Goal: Find specific page/section: Find specific page/section

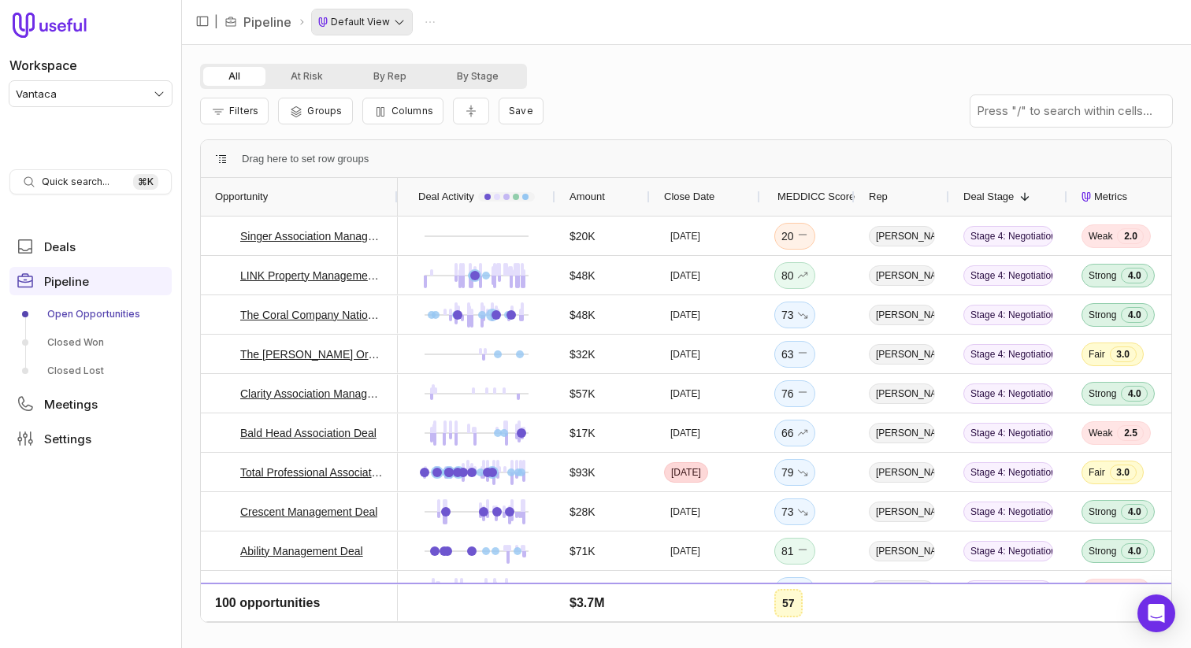
click at [383, 24] on html "Workspace Vantaca Quick search... ⌘ K Deals Pipeline Open Opportunities Closed …" at bounding box center [595, 324] width 1191 height 648
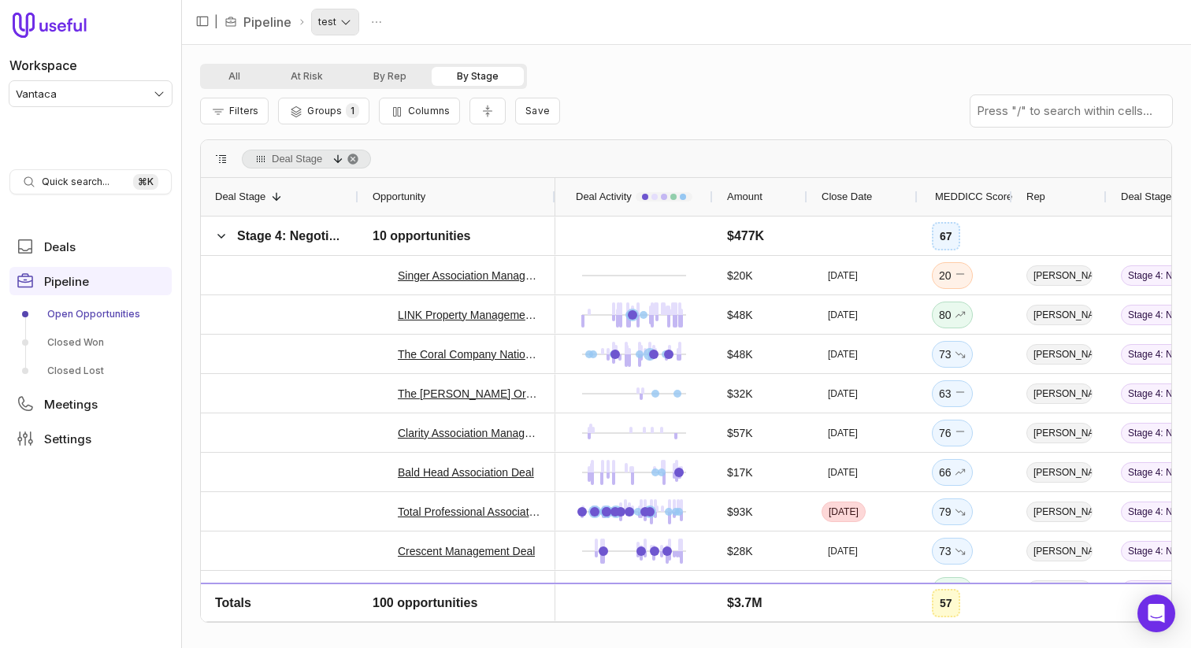
click at [354, 21] on html "Workspace Vantaca Quick search... ⌘ K Deals Pipeline Open Opportunities Closed …" at bounding box center [595, 324] width 1191 height 648
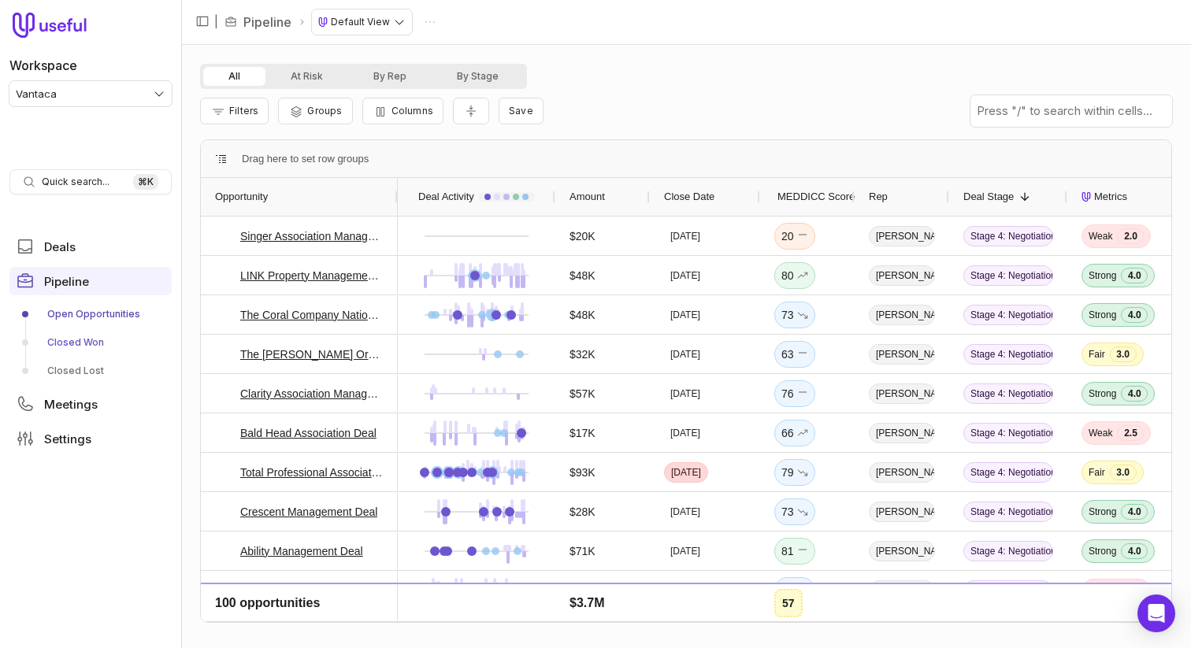
click at [80, 330] on link "Closed Won" at bounding box center [90, 342] width 162 height 25
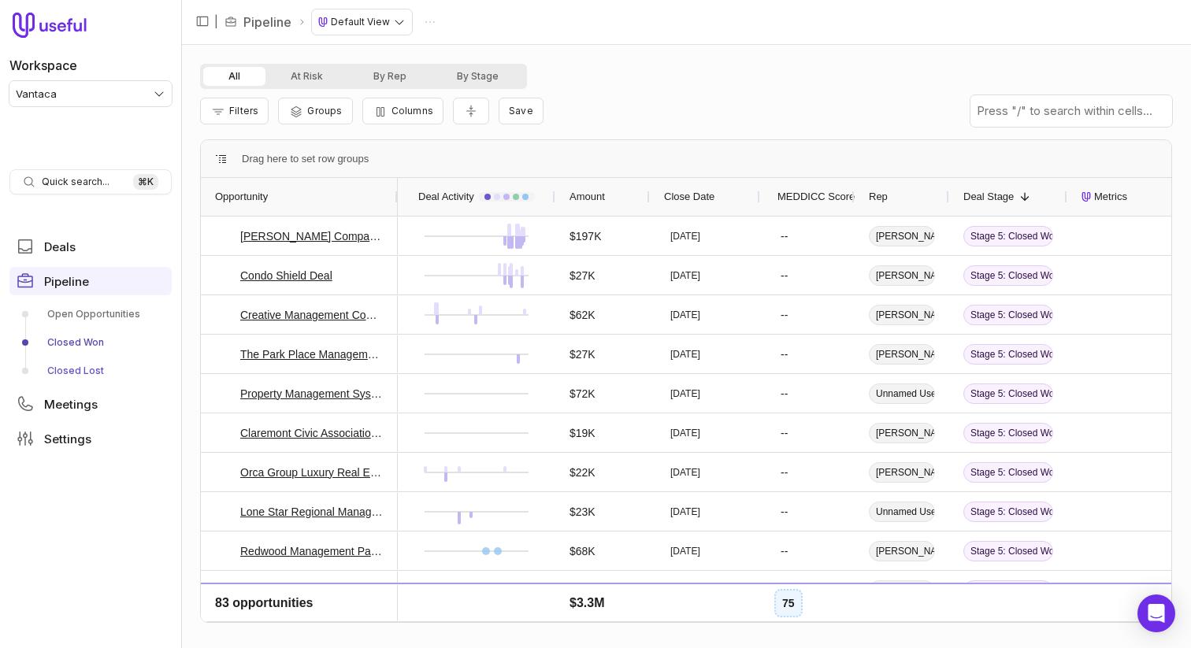
click at [83, 373] on link "Closed Lost" at bounding box center [90, 370] width 162 height 25
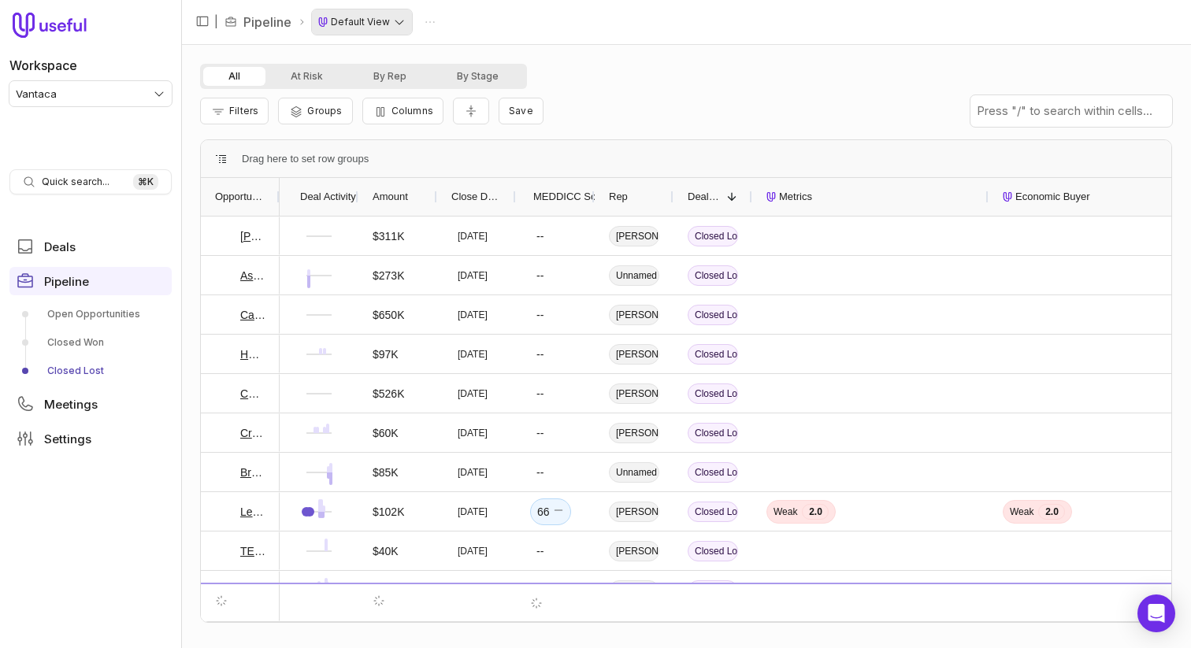
click at [394, 15] on html "Workspace Vantaca Quick search... ⌘ K Deals Pipeline Open Opportunities Closed …" at bounding box center [595, 324] width 1191 height 648
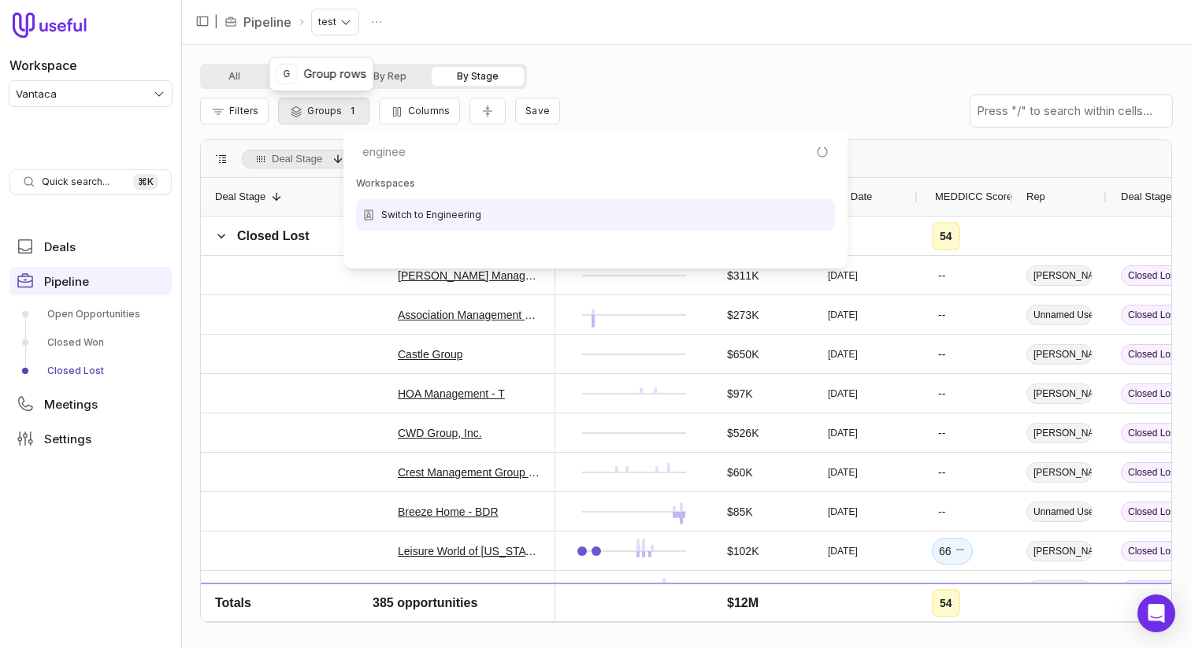
type input "engineer"
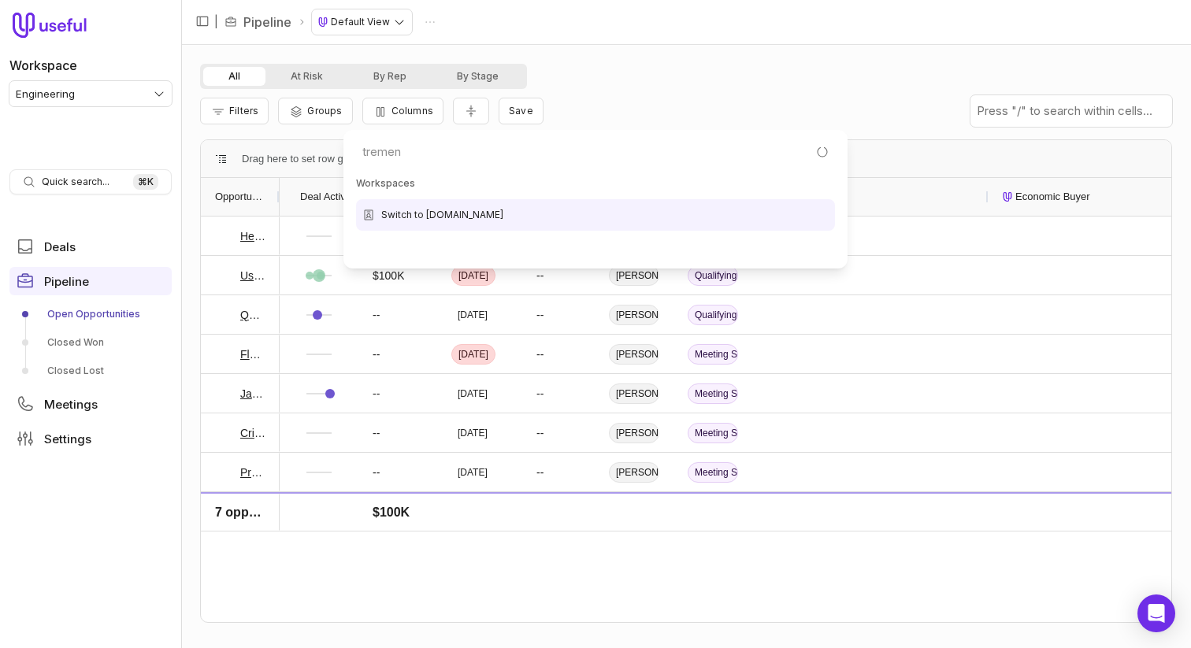
type input "tremend"
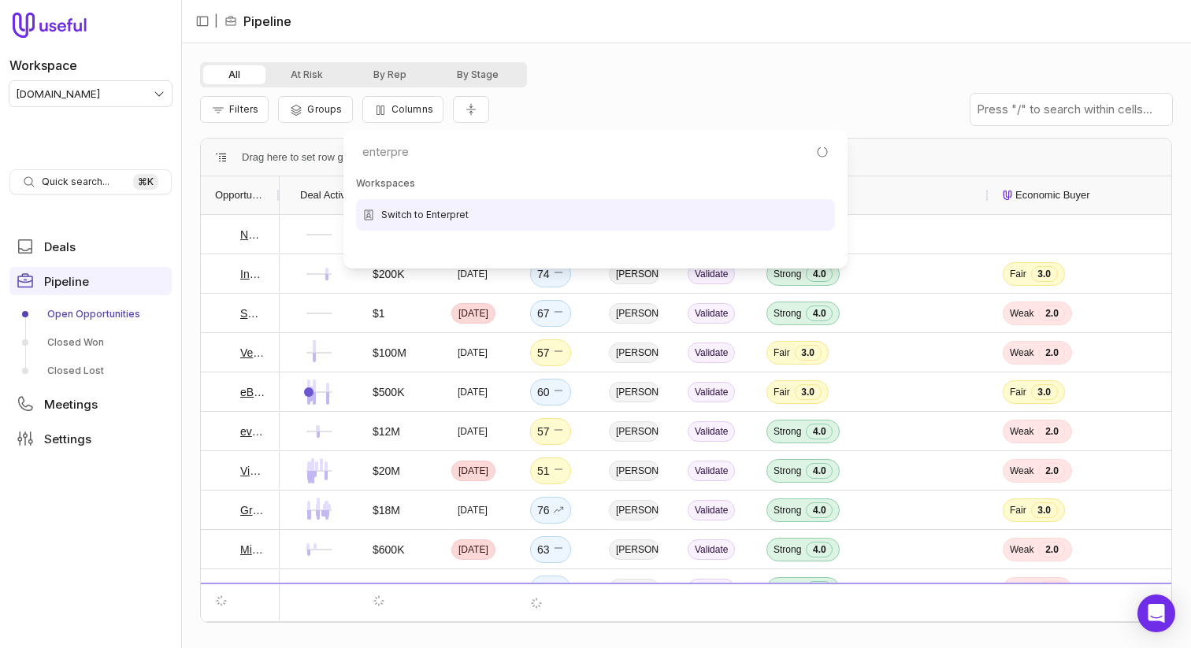
type input "enterpret"
